Goal: Task Accomplishment & Management: Complete application form

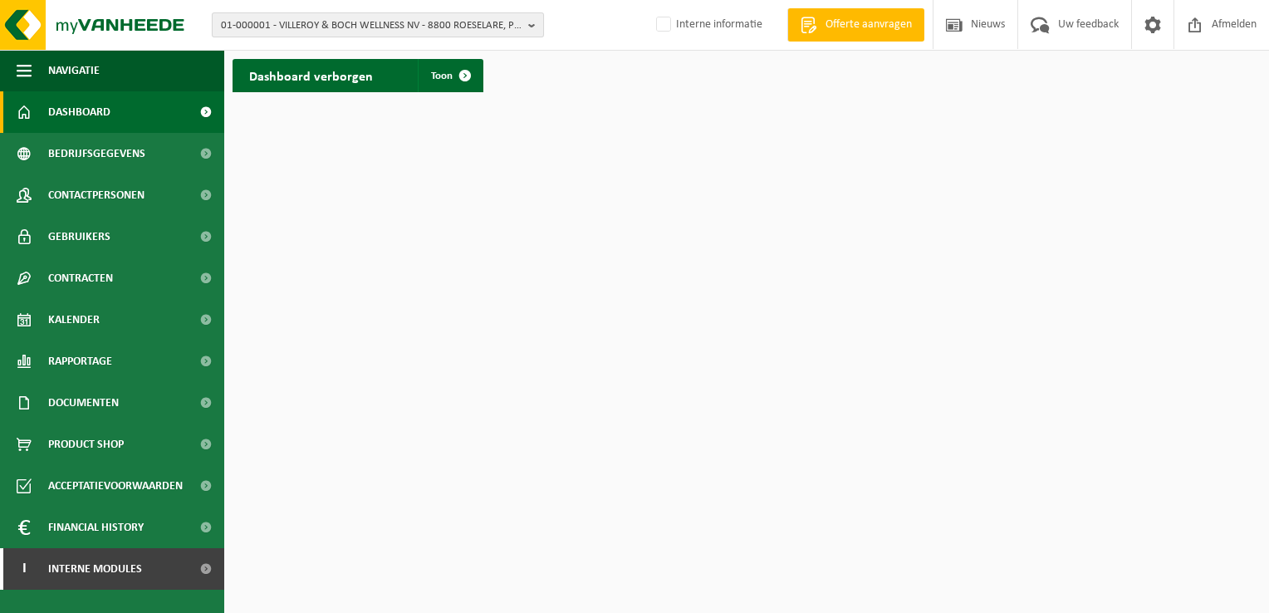
click at [491, 21] on span "01-000001 - VILLEROY & BOCH WELLNESS NV - 8800 ROESELARE, POPULIERSTRAAT 1" at bounding box center [371, 25] width 301 height 25
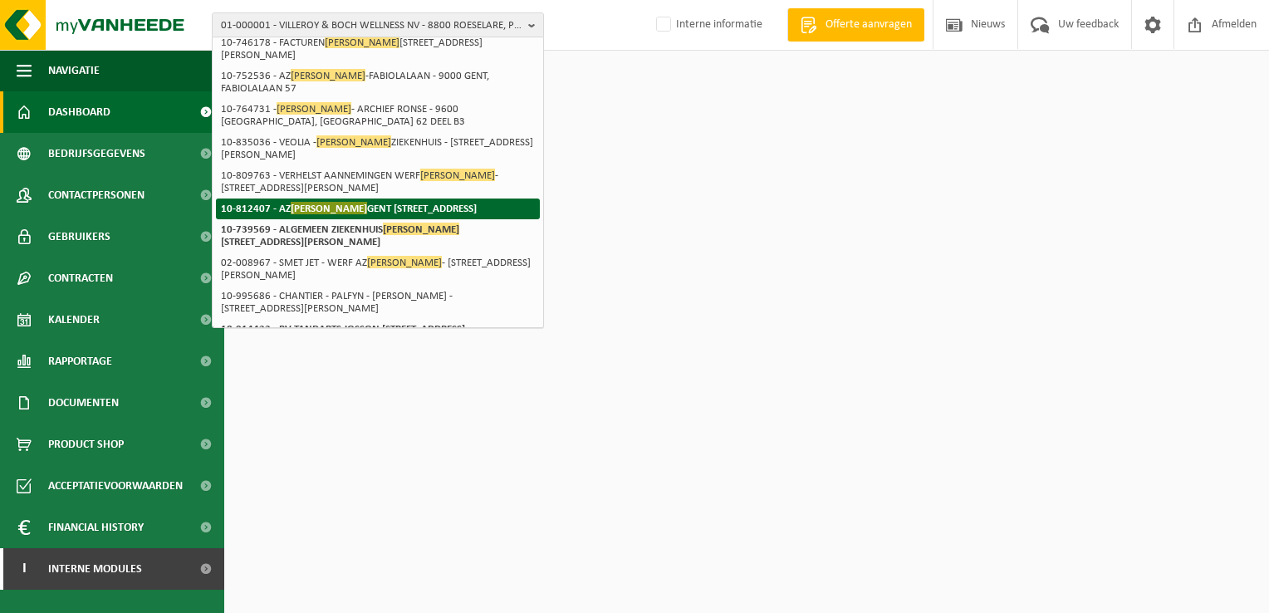
scroll to position [83, 0]
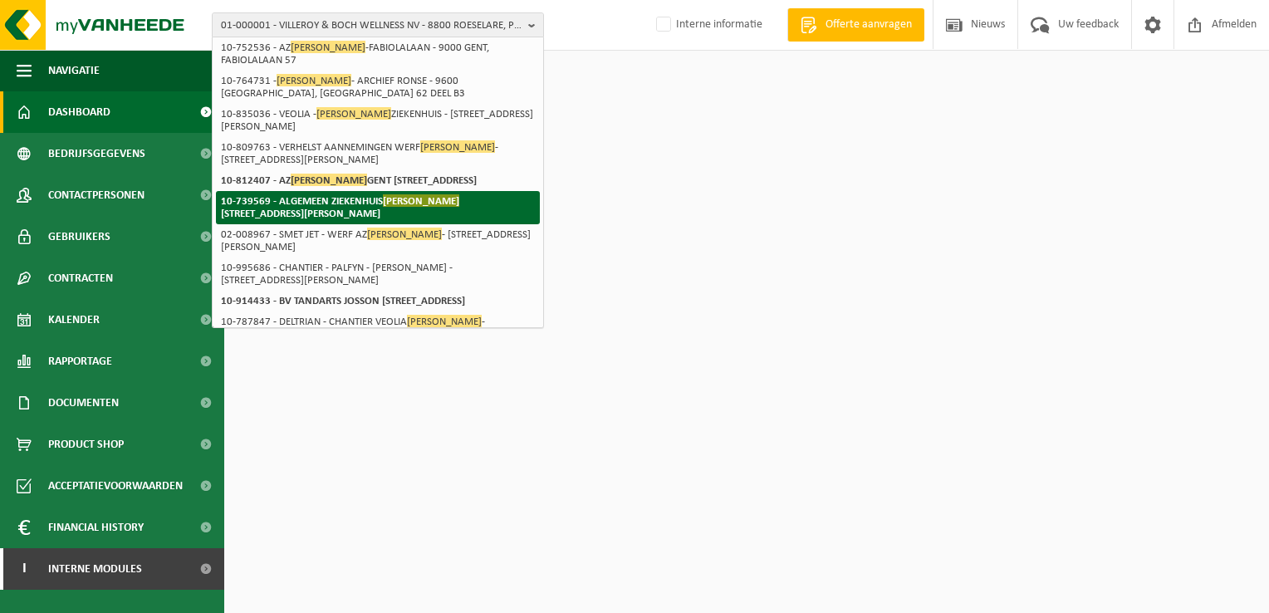
type input "jan palfijn"
click at [310, 219] on strong "10-739569 - ALGEMEEN ZIEKENHUIS JAN PALFIJN GENT AV - 9000 GENT, HENRI DUNANTLA…" at bounding box center [340, 206] width 238 height 25
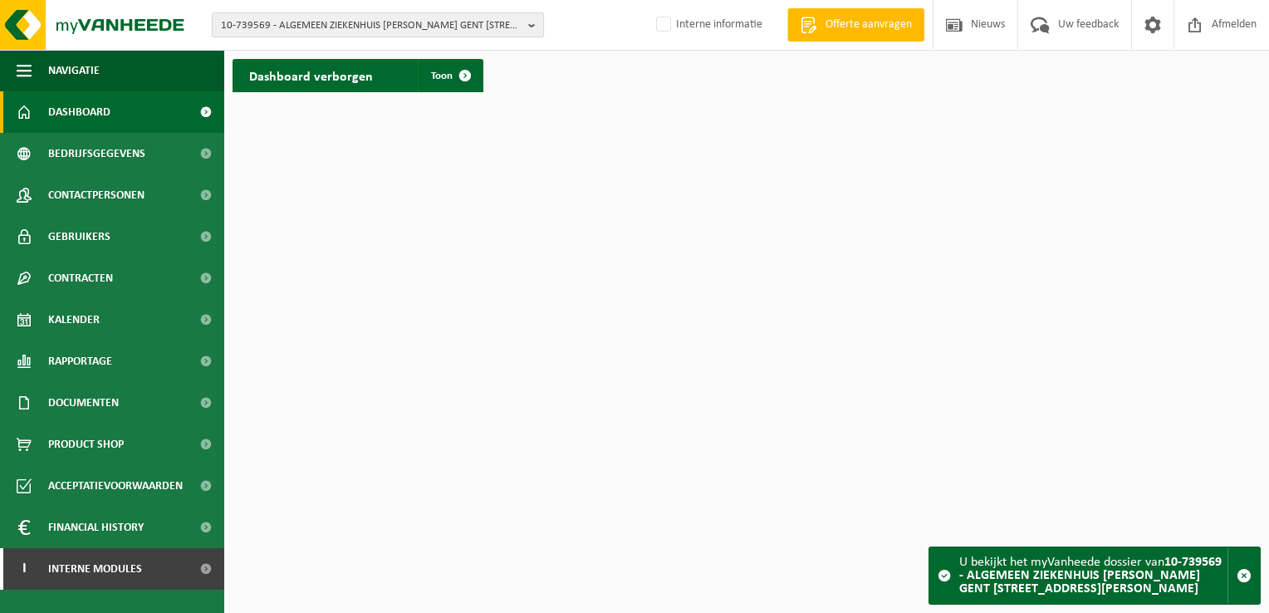
click at [531, 26] on b "button" at bounding box center [535, 24] width 15 height 23
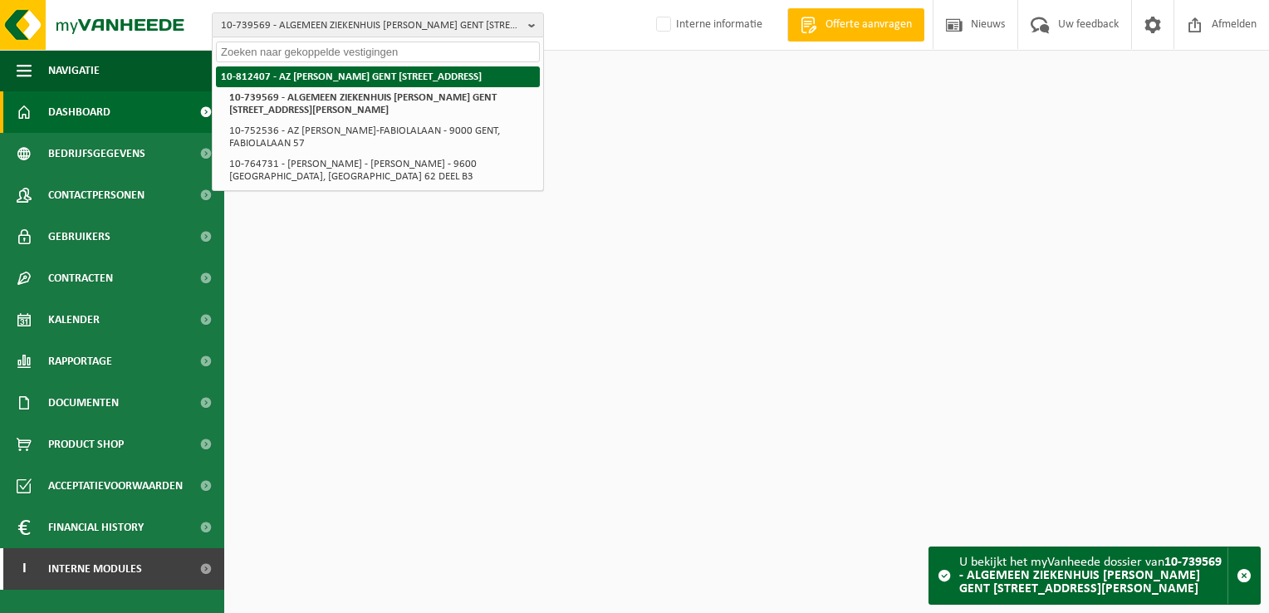
click at [432, 71] on strong "10-812407 - AZ [PERSON_NAME] GENT [STREET_ADDRESS]" at bounding box center [351, 76] width 261 height 11
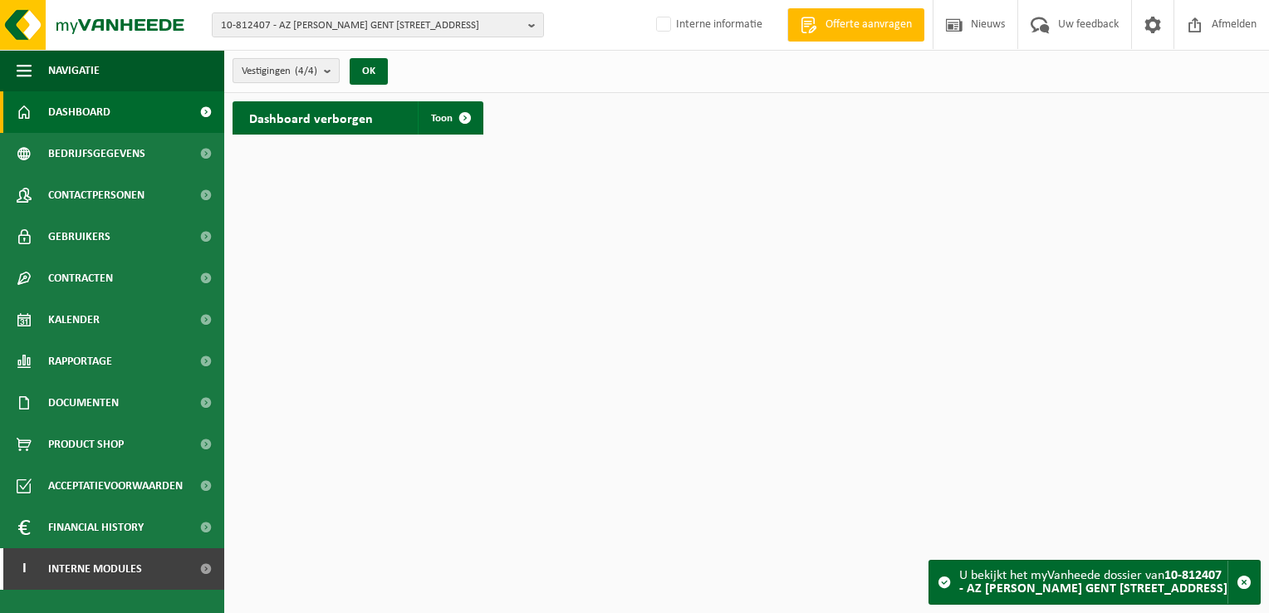
click at [329, 69] on b "submit" at bounding box center [331, 70] width 15 height 23
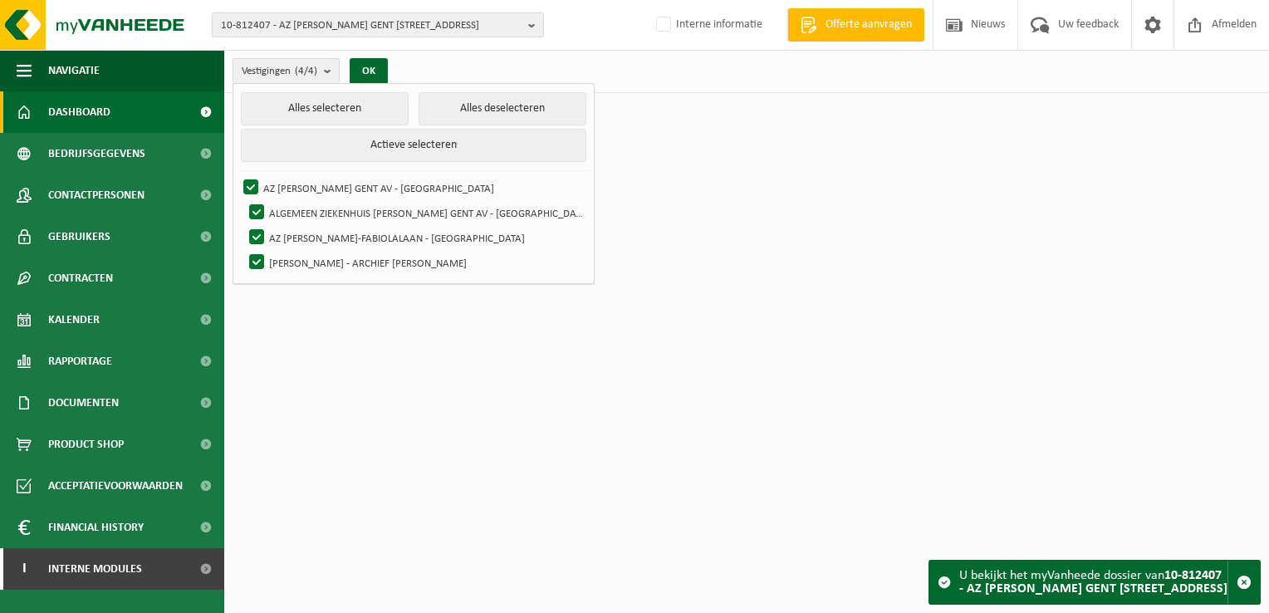
click at [562, 351] on html "10-812407 - AZ JAN PALFIJN GENT AV - 9000 GENT, WATERSPORTLAAN 5 10-812407 - AZ…" at bounding box center [634, 306] width 1269 height 613
click at [109, 200] on span "Contactpersonen" at bounding box center [96, 195] width 96 height 42
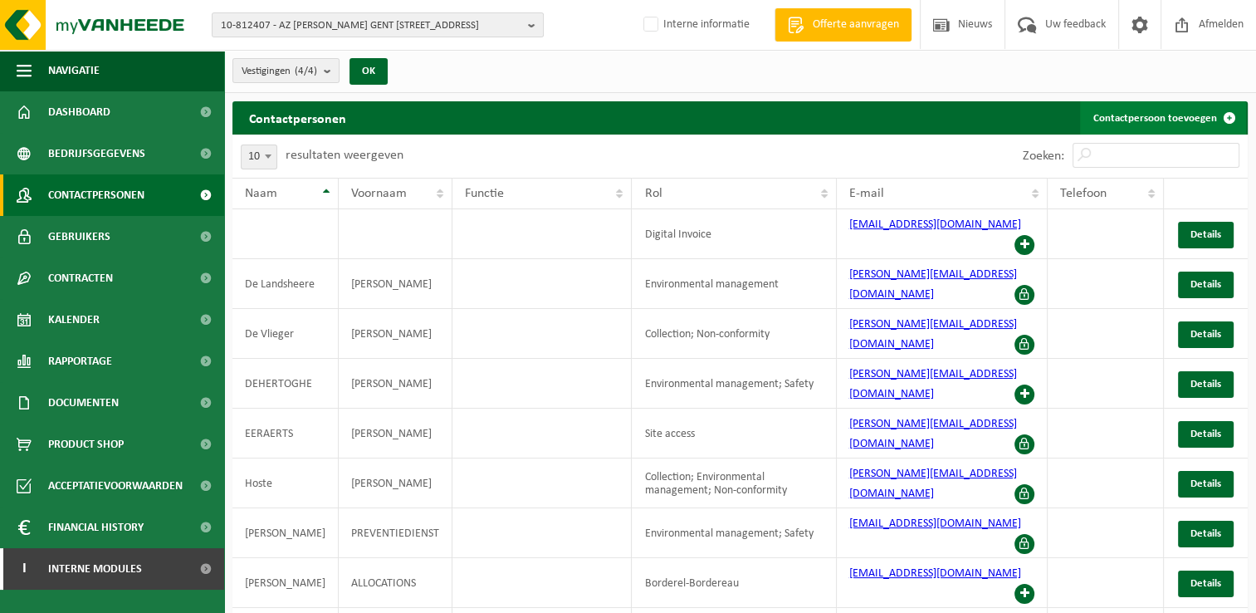
click at [1125, 115] on link "Contactpersoon toevoegen" at bounding box center [1163, 117] width 166 height 33
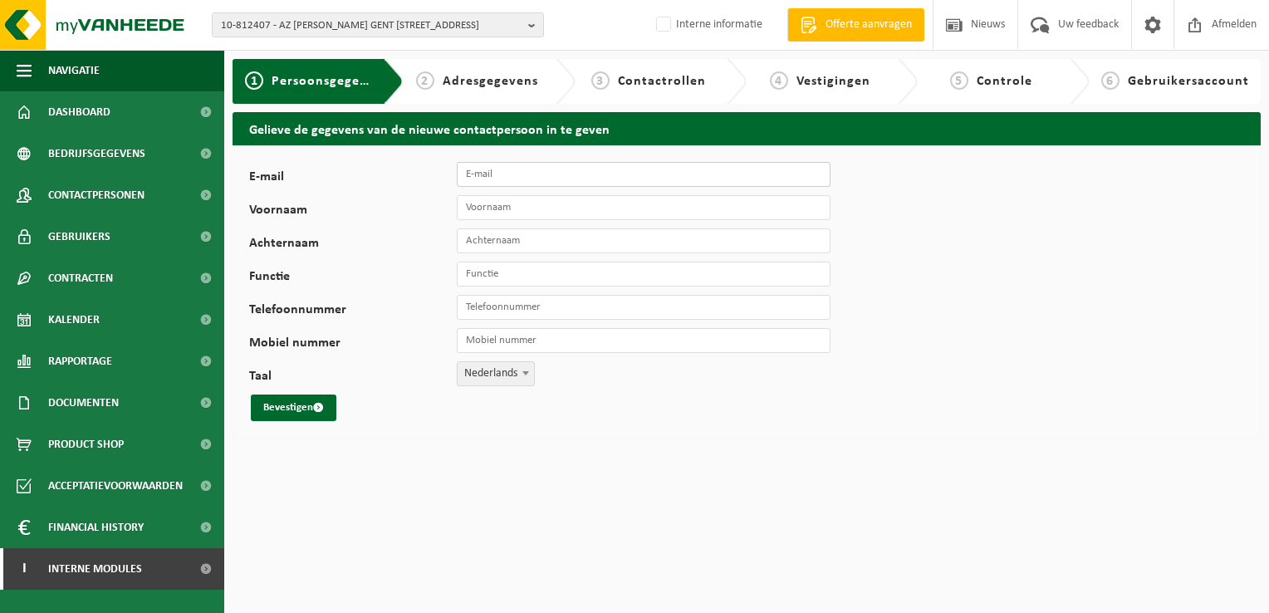
click at [588, 176] on input "E-mail" at bounding box center [644, 174] width 374 height 25
click at [621, 178] on input "E-mail" at bounding box center [644, 174] width 374 height 25
paste input "[EMAIL_ADDRESS][DOMAIN_NAME]"
type input "stijn.caerels@azstlucas.be"
click at [611, 214] on input "Voornaam" at bounding box center [644, 207] width 374 height 25
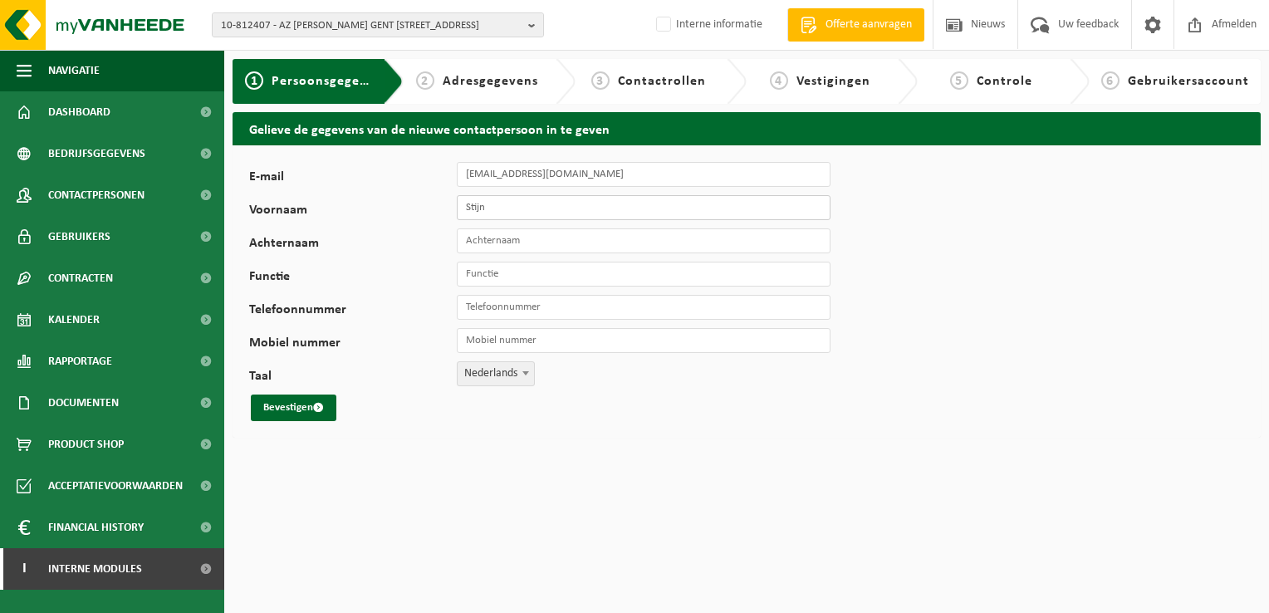
type input "Stijn"
type input "Caerals"
click at [486, 273] on input "Functie" at bounding box center [644, 274] width 374 height 25
paste input "milieu/energie – en duurzaamheidcoördinator"
type input "milieu/energie – en duurzaamheidcoördinator"
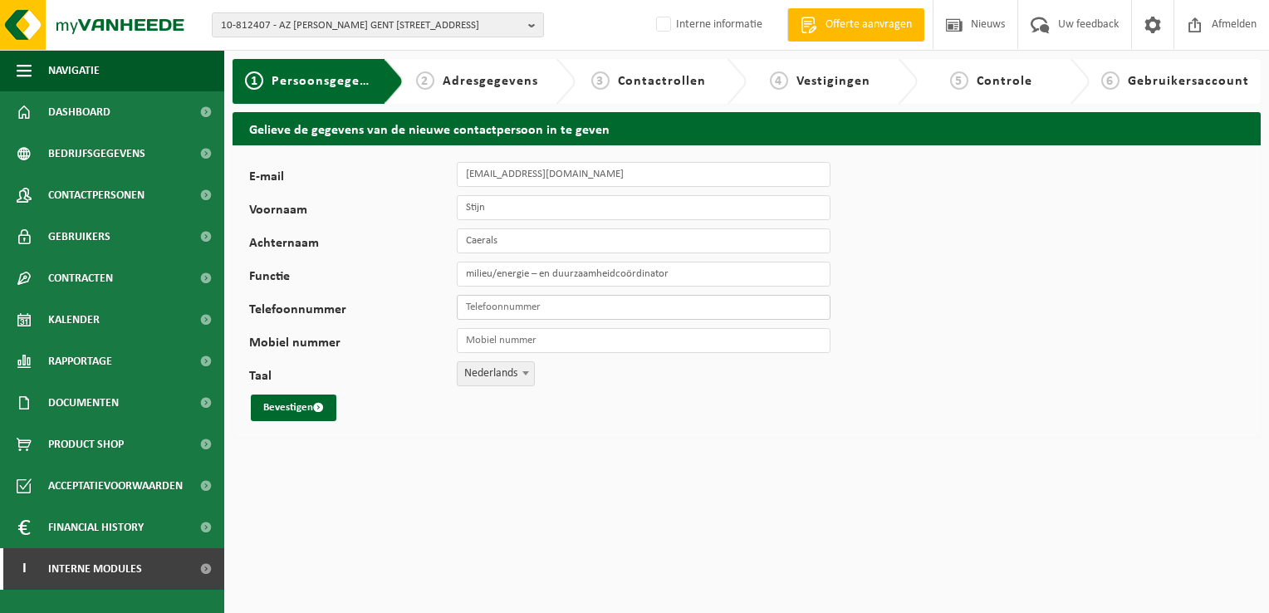
click at [588, 312] on input "Telefoonnummer" at bounding box center [644, 307] width 374 height 25
click at [1119, 276] on div "E-mail stijn.caerels@azstlucas.be Voornaam Stijn Achternaam Caerals Functie mil…" at bounding box center [746, 291] width 1028 height 292
click at [492, 242] on input "Caerals" at bounding box center [644, 240] width 374 height 25
type input "Caerels"
click at [288, 403] on button "Bevestigen" at bounding box center [294, 407] width 86 height 27
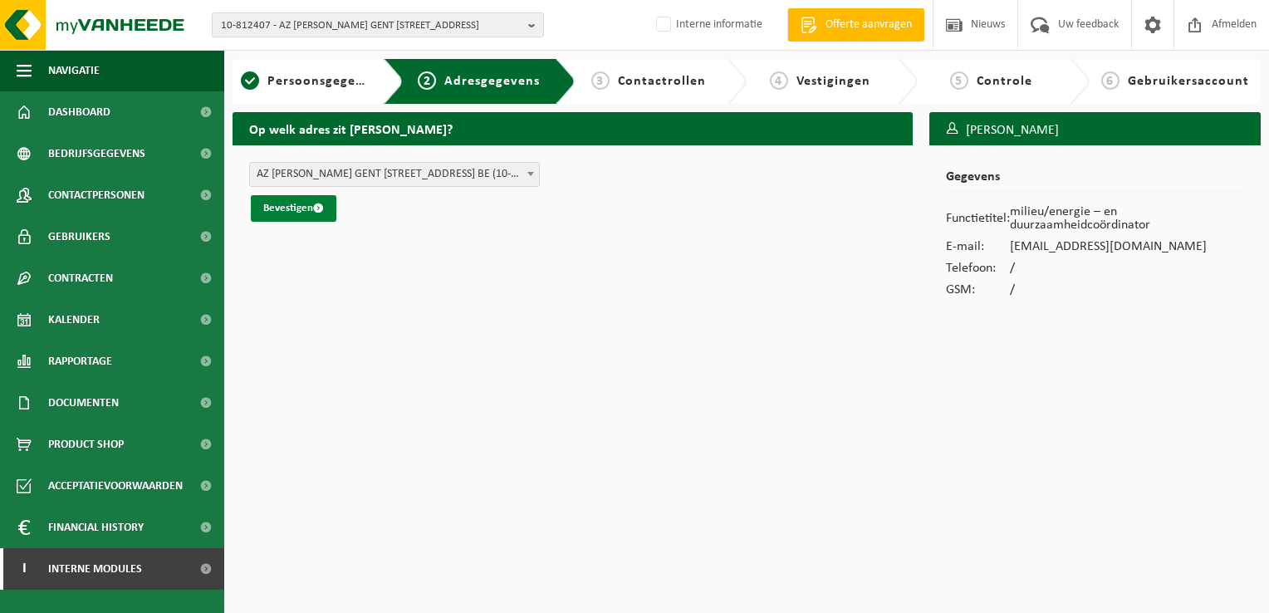
click at [280, 211] on button "Bevestigen" at bounding box center [294, 208] width 86 height 27
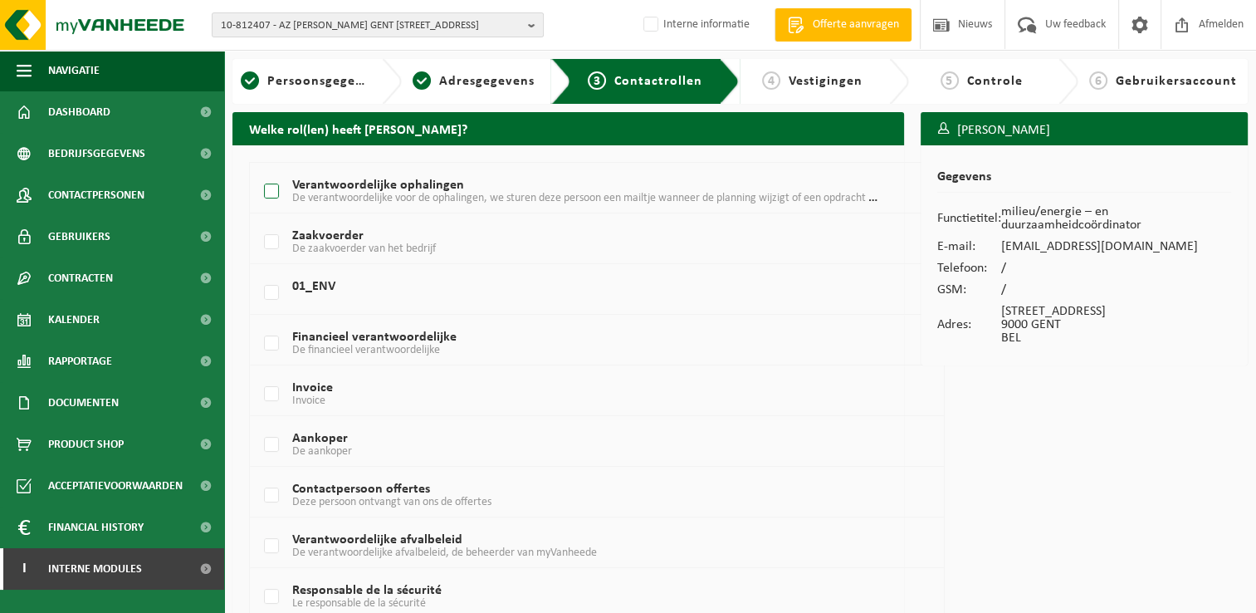
click at [272, 188] on label "Verantwoordelijke ophalingen De verantwoordelijke voor de ophalingen, we sturen…" at bounding box center [569, 191] width 617 height 25
click at [258, 171] on input "Verantwoordelijke ophalingen De verantwoordelijke voor de ophalingen, we sturen…" at bounding box center [257, 170] width 1 height 1
click at [271, 192] on label "Verantwoordelijke ophalingen De verantwoordelijke voor de ophalingen, we sturen…" at bounding box center [569, 191] width 617 height 25
click at [258, 171] on input "Verantwoordelijke ophalingen De verantwoordelijke voor de ophalingen, we sturen…" at bounding box center [257, 170] width 1 height 1
checkbox input "false"
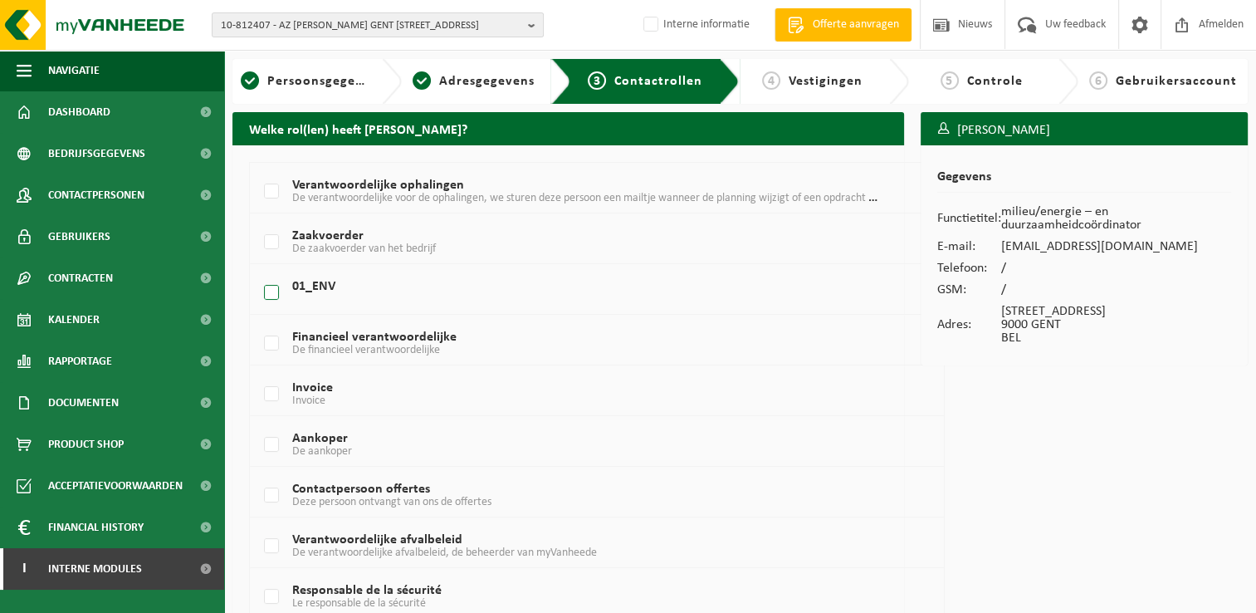
click at [279, 292] on label "01_ENV" at bounding box center [569, 293] width 617 height 25
click at [258, 272] on input "01_ENV" at bounding box center [257, 271] width 1 height 1
checkbox input "true"
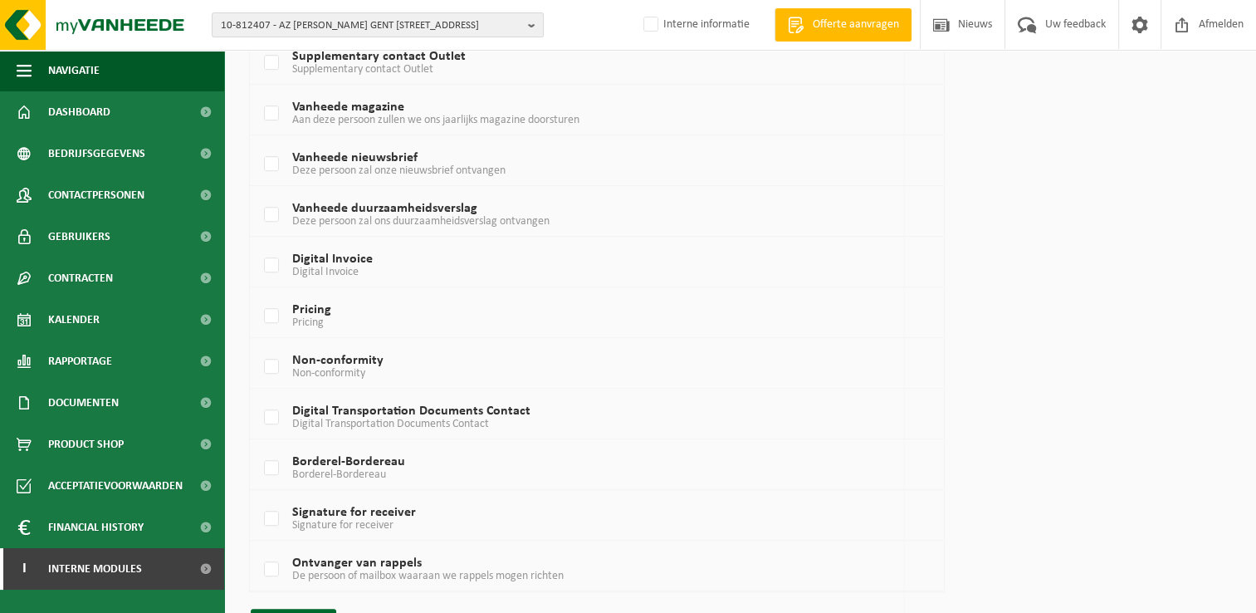
scroll to position [1030, 0]
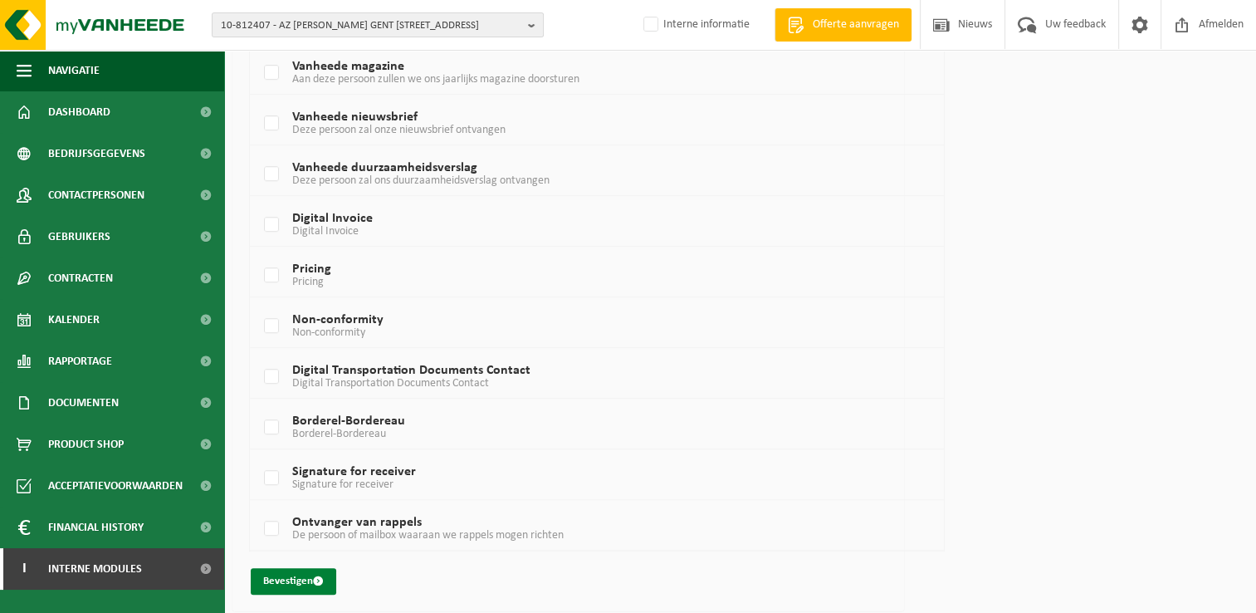
click at [290, 576] on button "Bevestigen" at bounding box center [294, 581] width 86 height 27
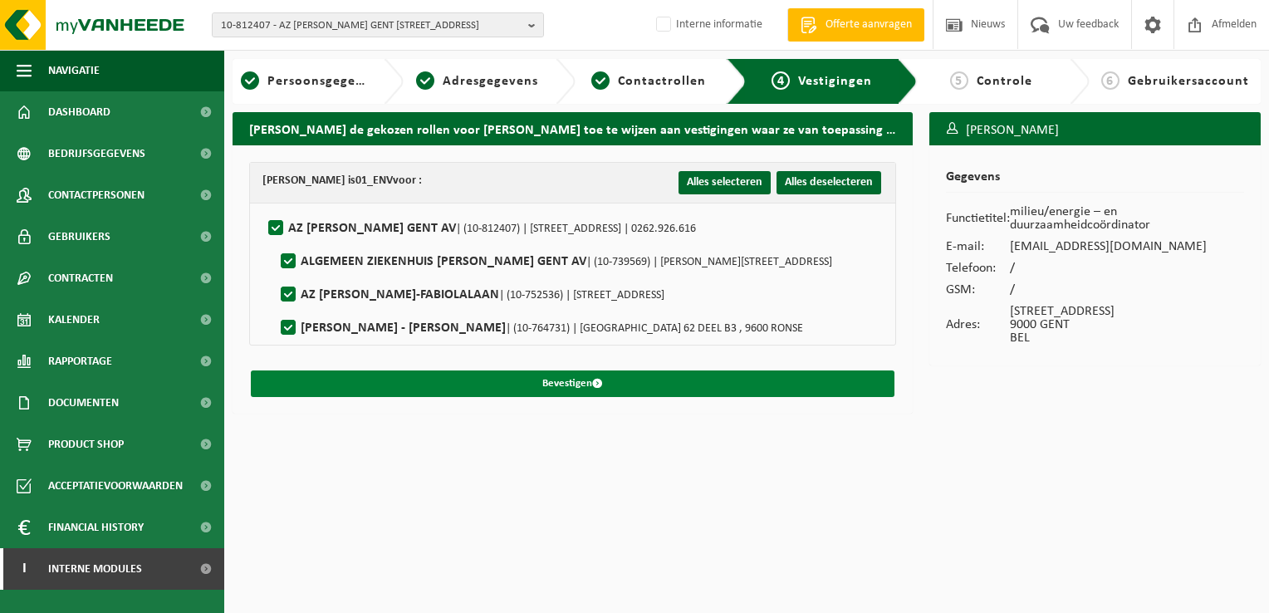
click at [565, 378] on button "Bevestigen" at bounding box center [572, 383] width 643 height 27
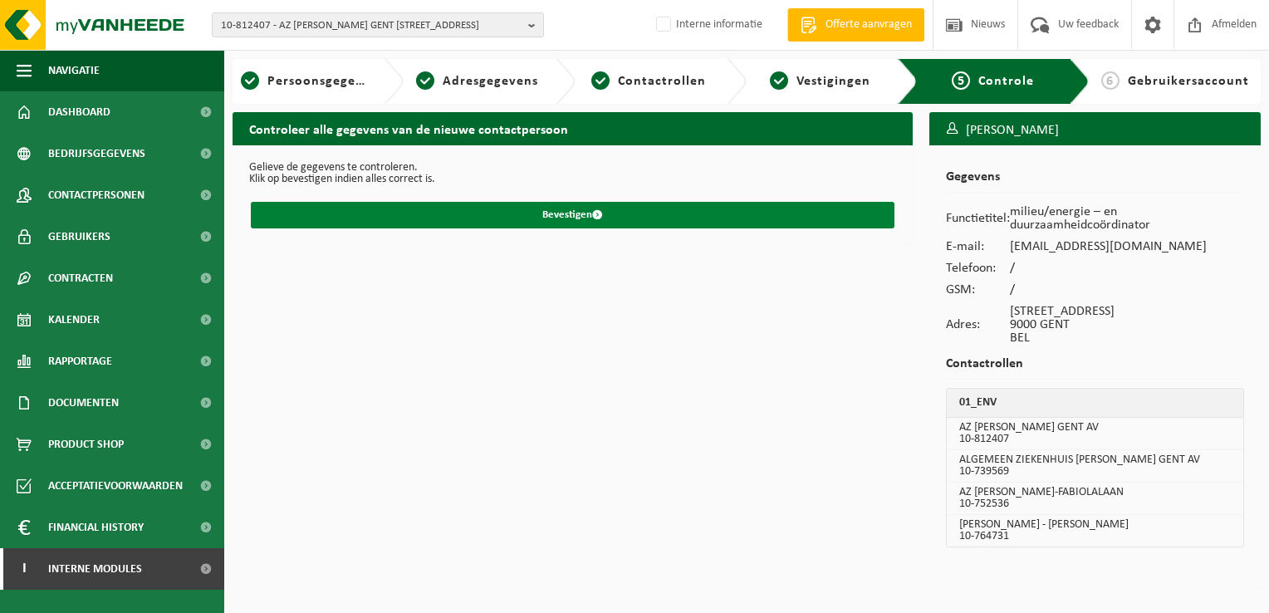
click at [554, 222] on button "Bevestigen" at bounding box center [572, 215] width 643 height 27
